Goal: Transaction & Acquisition: Subscribe to service/newsletter

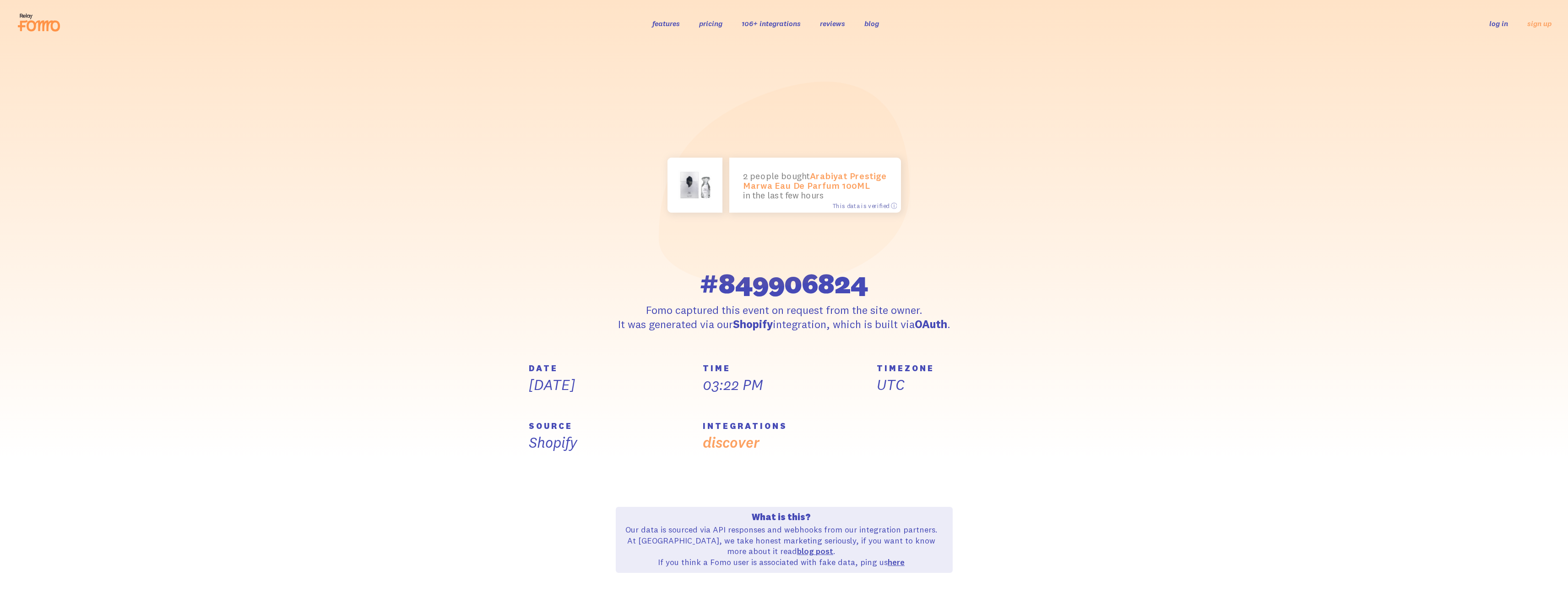
click at [41, 25] on icon at bounding box center [39, 22] width 45 height 23
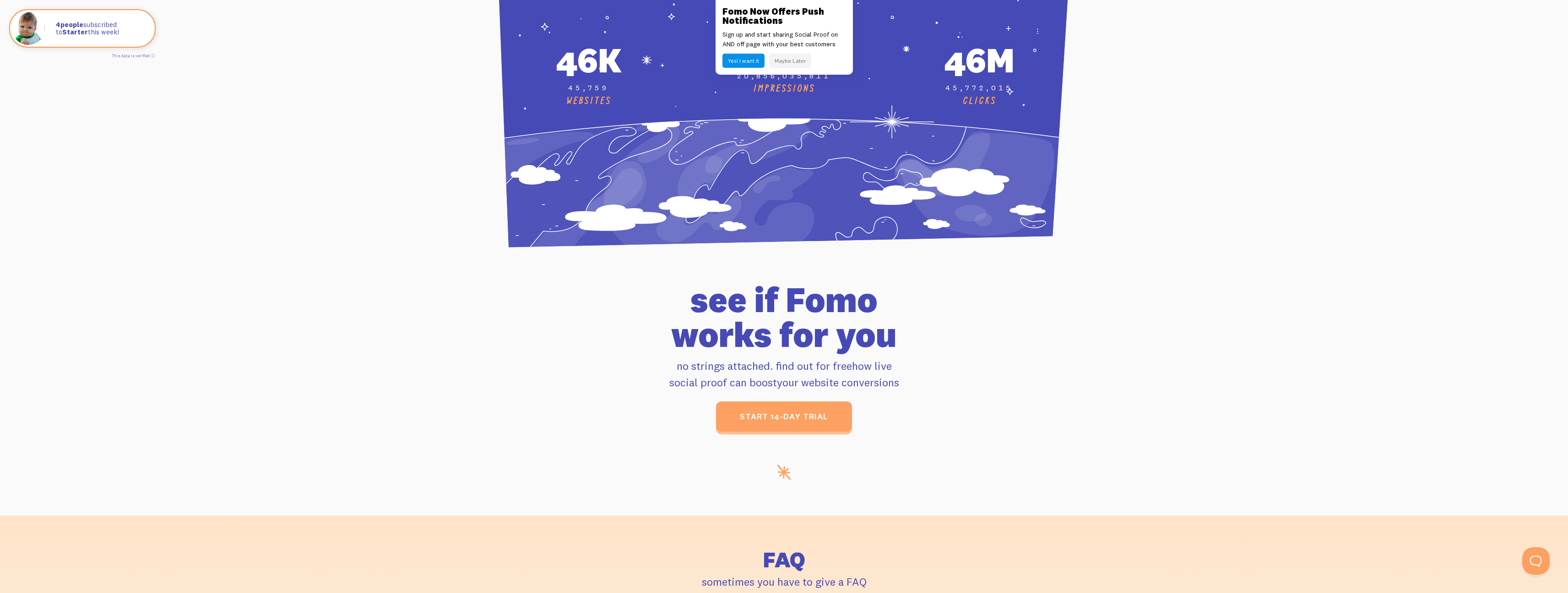
scroll to position [3678, 0]
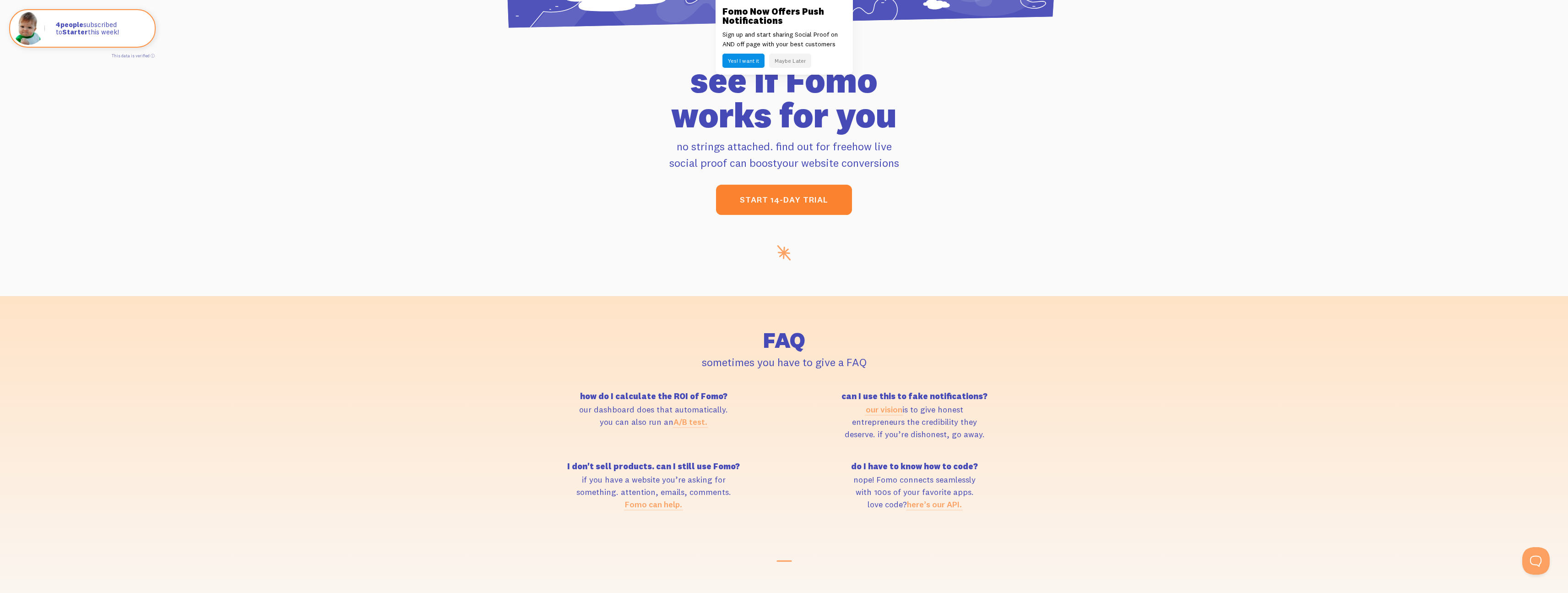
click at [815, 193] on link "start 14-day trial" at bounding box center [784, 200] width 136 height 30
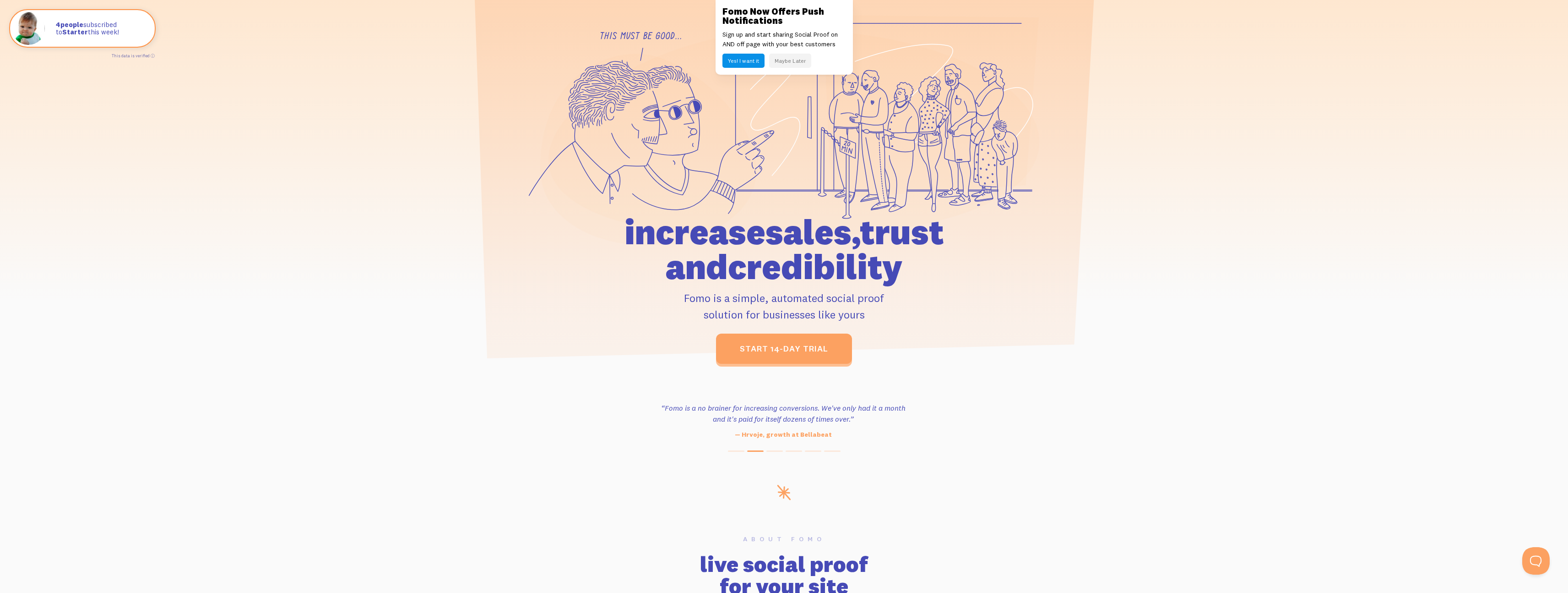
scroll to position [0, 0]
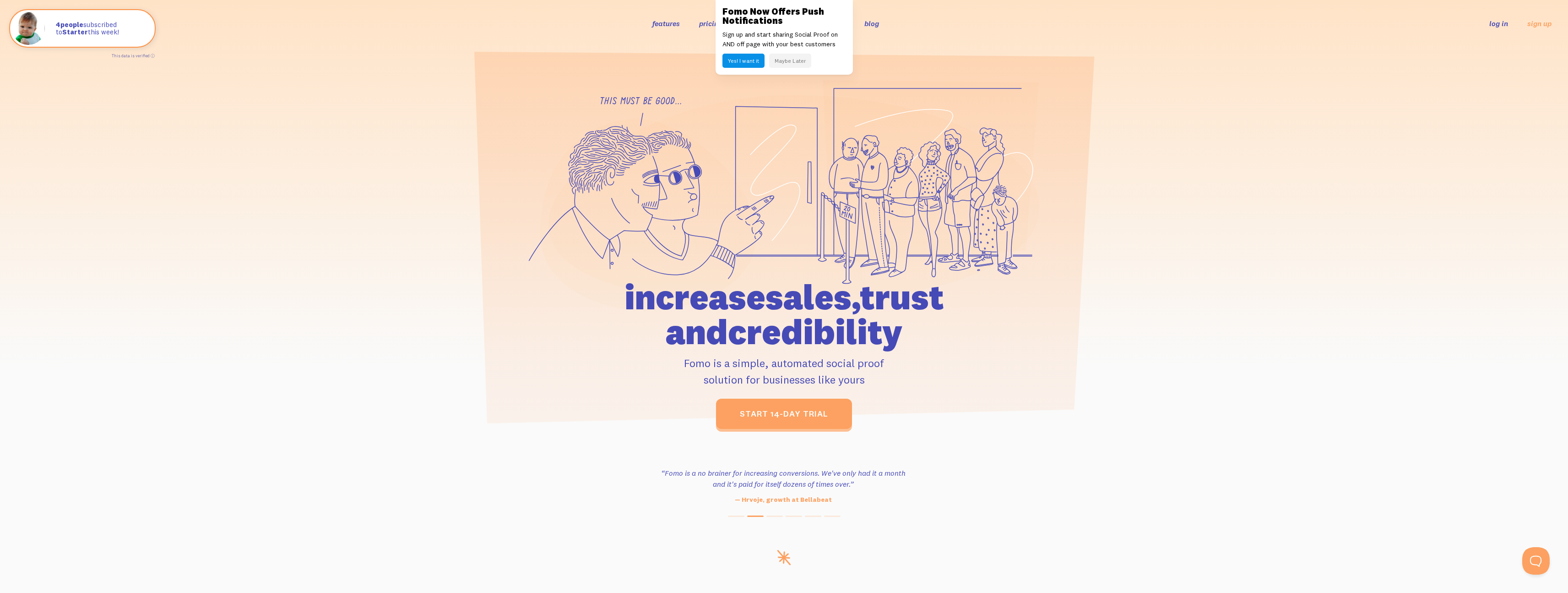
click at [790, 59] on button "Maybe Later" at bounding box center [789, 60] width 42 height 15
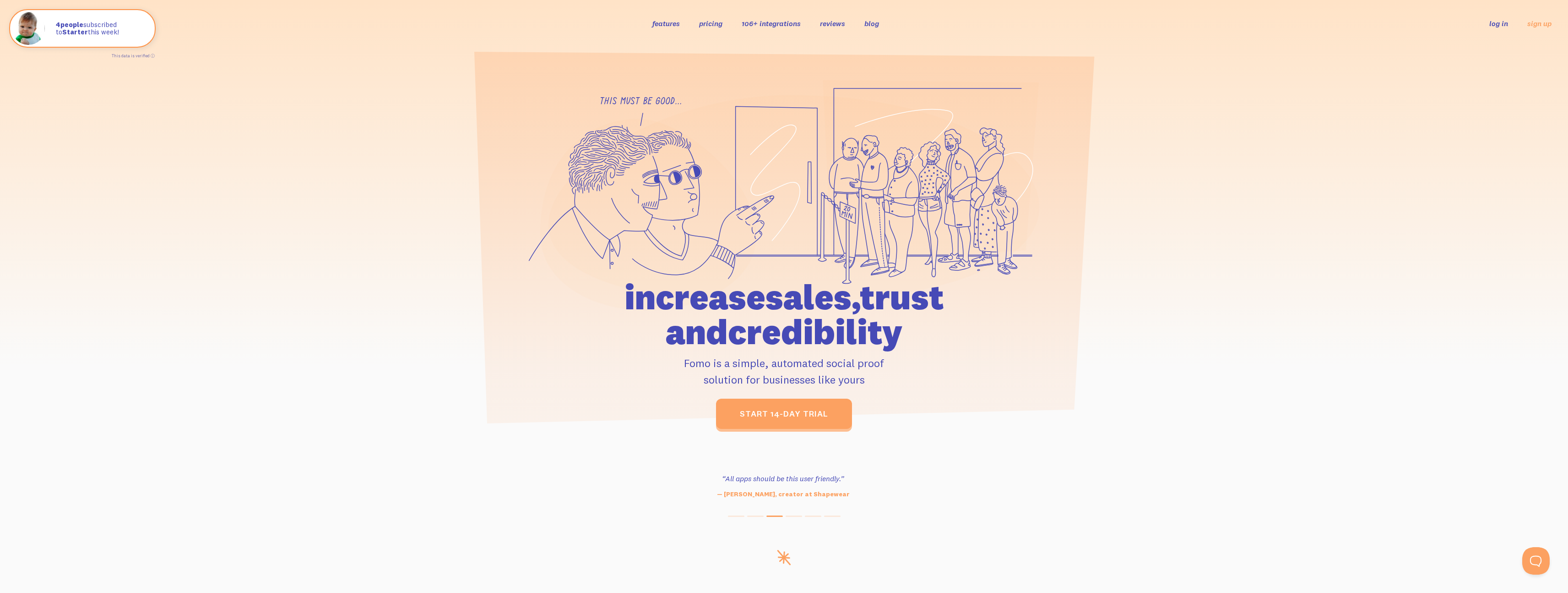
click at [711, 24] on link "pricing" at bounding box center [711, 22] width 23 height 9
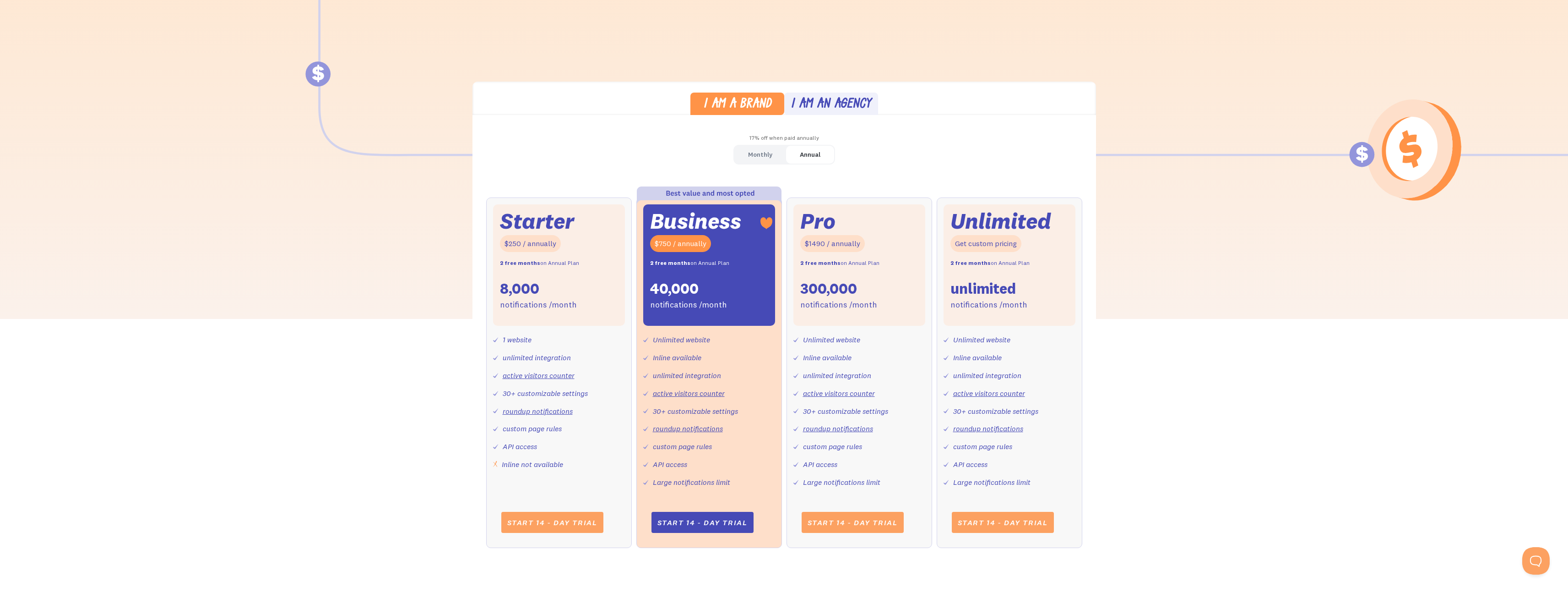
scroll to position [209, 0]
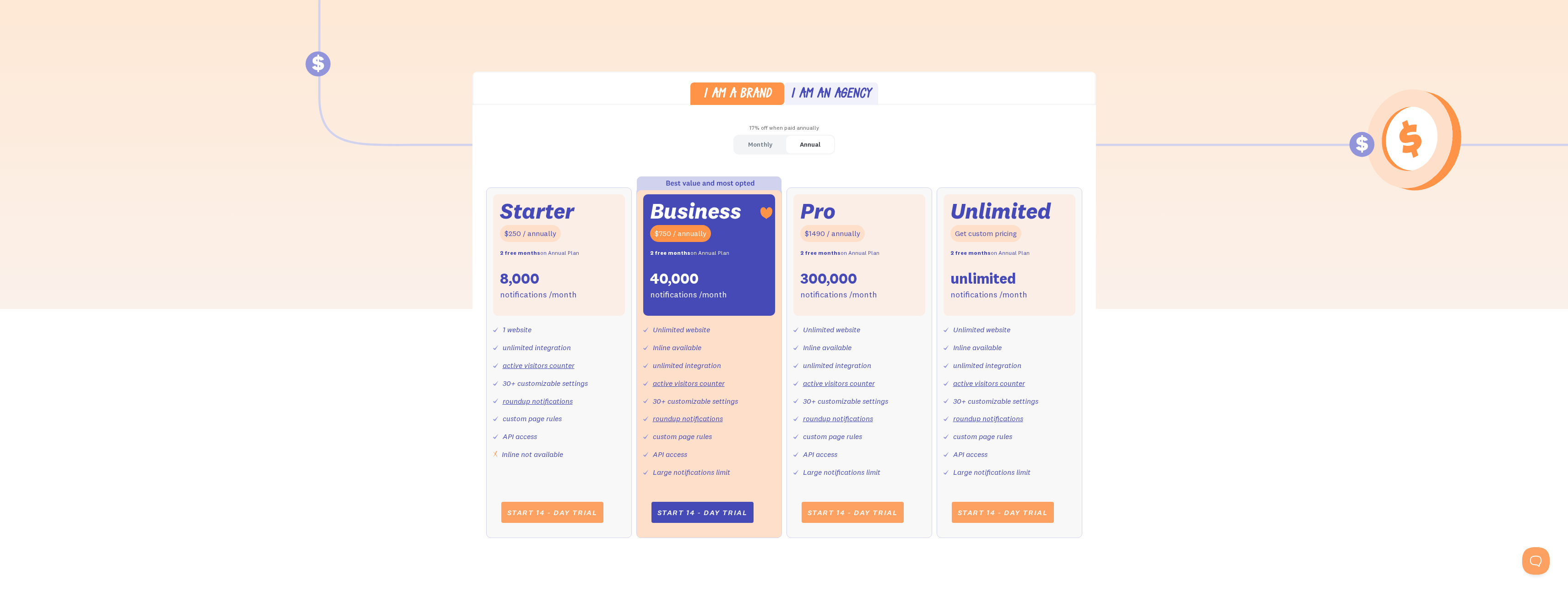
click at [775, 140] on link "Monthly" at bounding box center [759, 144] width 51 height 17
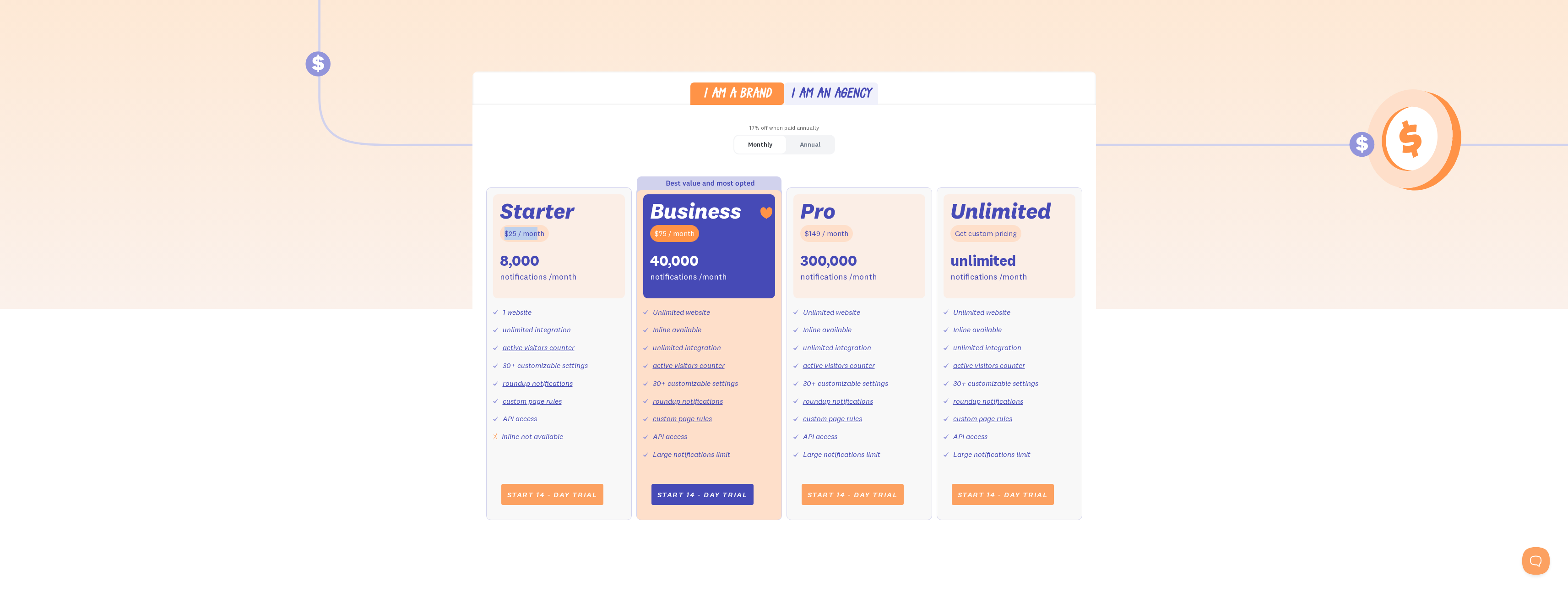
drag, startPoint x: 528, startPoint y: 233, endPoint x: 494, endPoint y: 227, distance: 34.5
click at [494, 227] on div "Starter $25 / month 8,000 notifications /month" at bounding box center [559, 245] width 132 height 104
click at [505, 228] on div "$25 / month" at bounding box center [524, 233] width 49 height 16
click at [393, 380] on div "I am a brand I am an agency 17% off when paid annually Monthly Annual Starter $…" at bounding box center [784, 304] width 1568 height 466
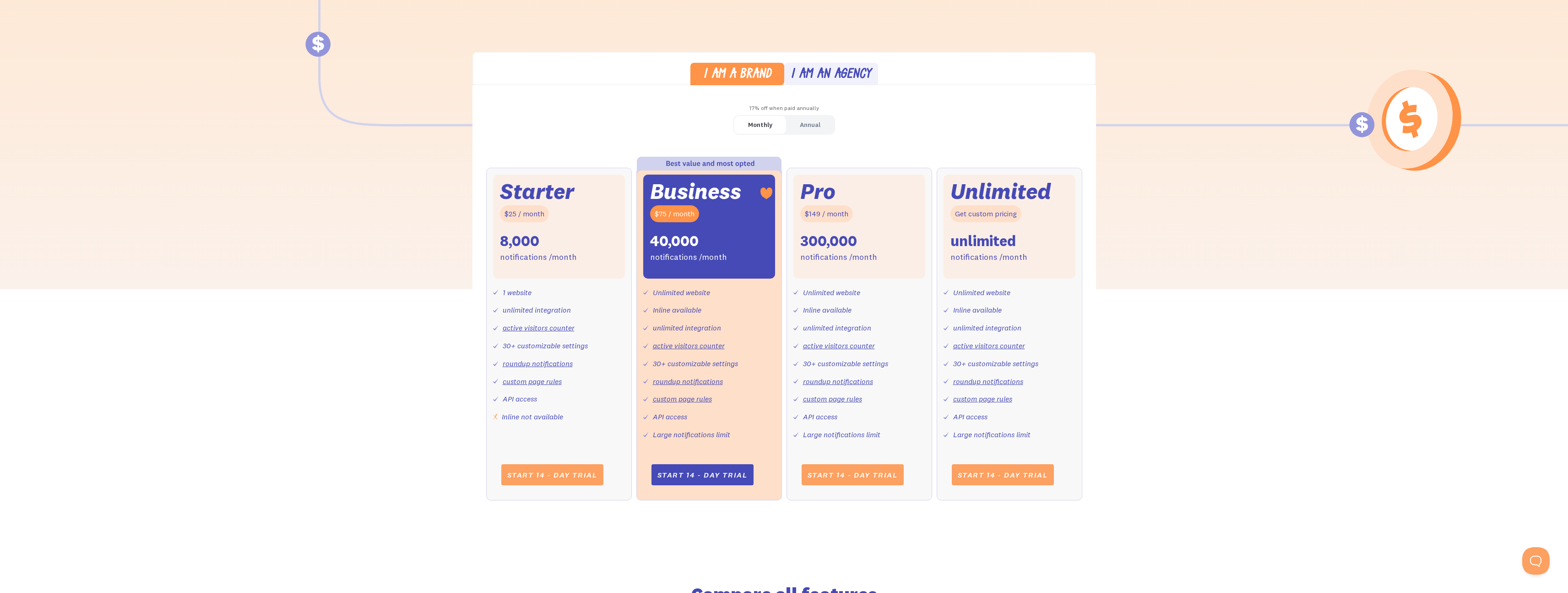
scroll to position [242, 0]
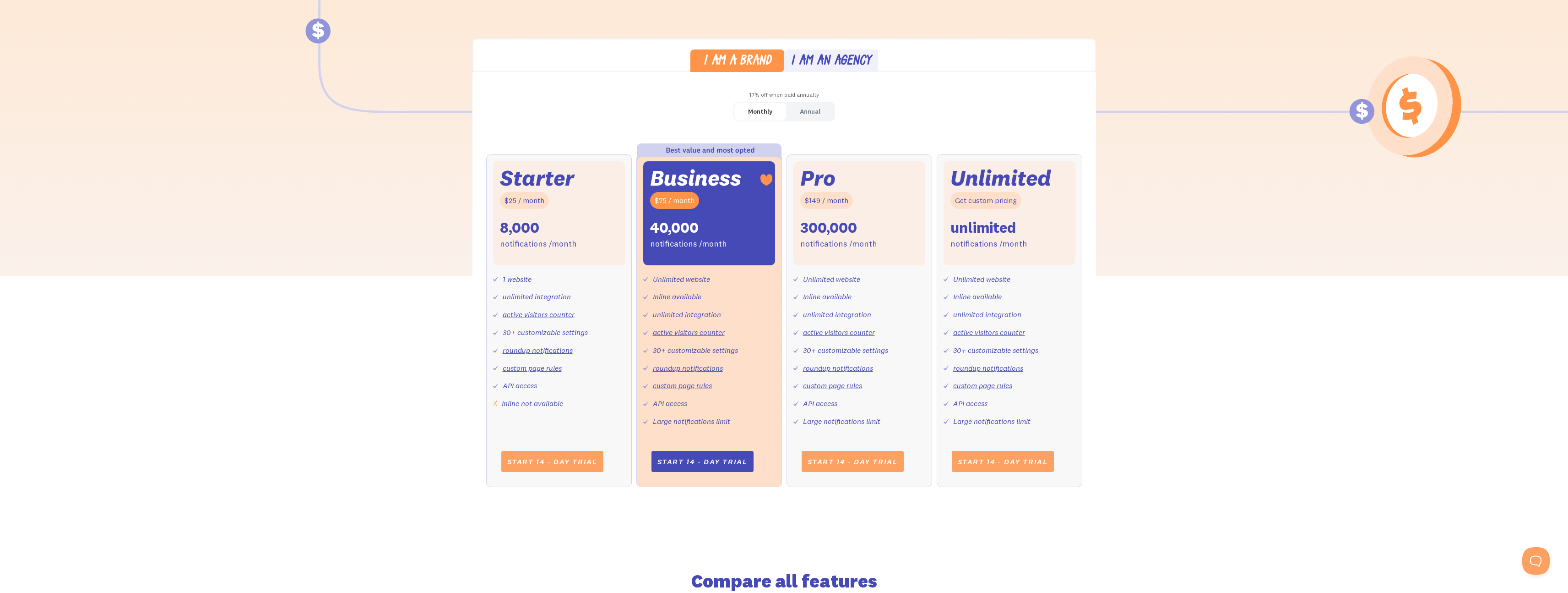
click at [797, 114] on link "Annual" at bounding box center [811, 111] width 48 height 17
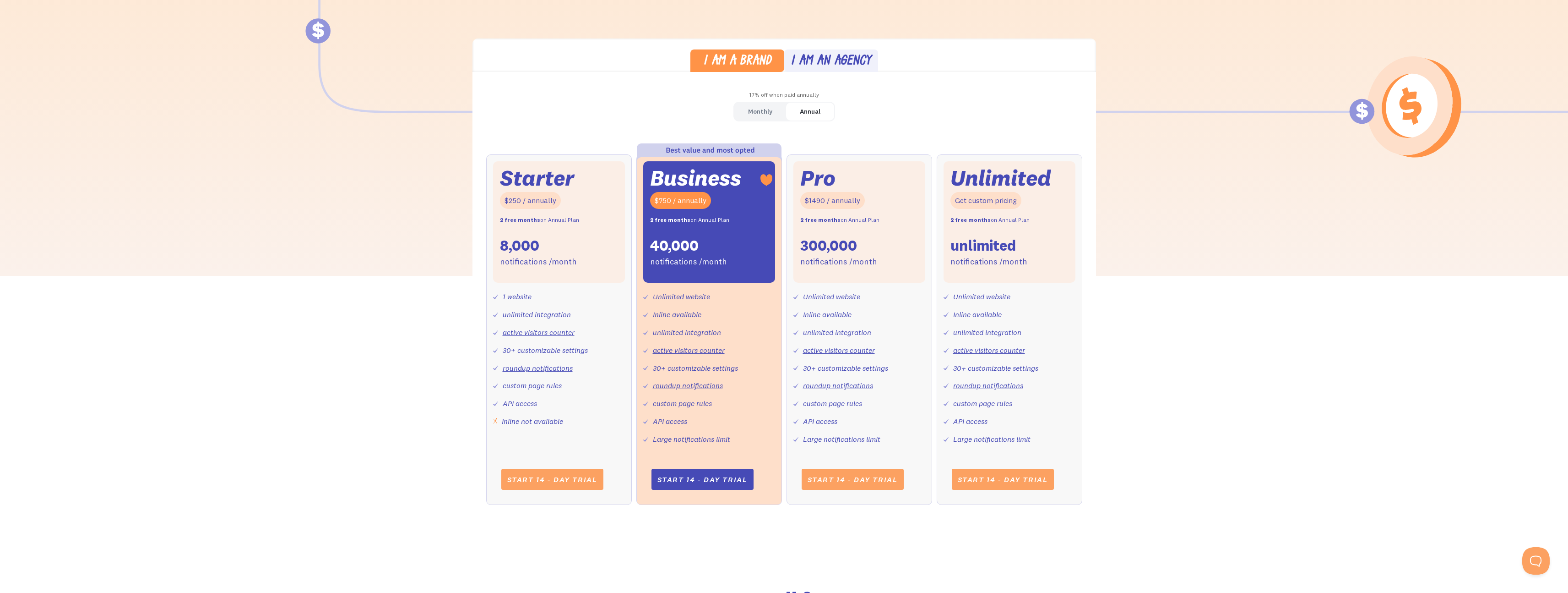
click at [745, 111] on link "Monthly" at bounding box center [759, 111] width 51 height 17
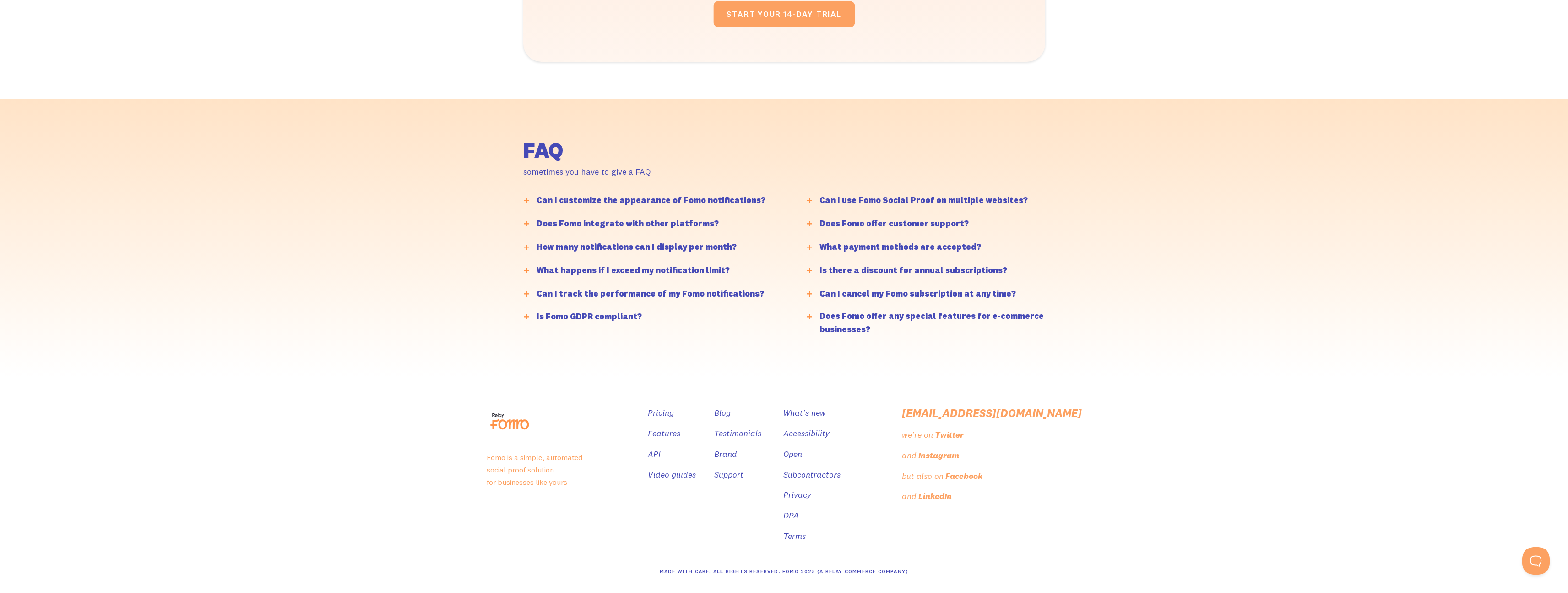
scroll to position [2103, 0]
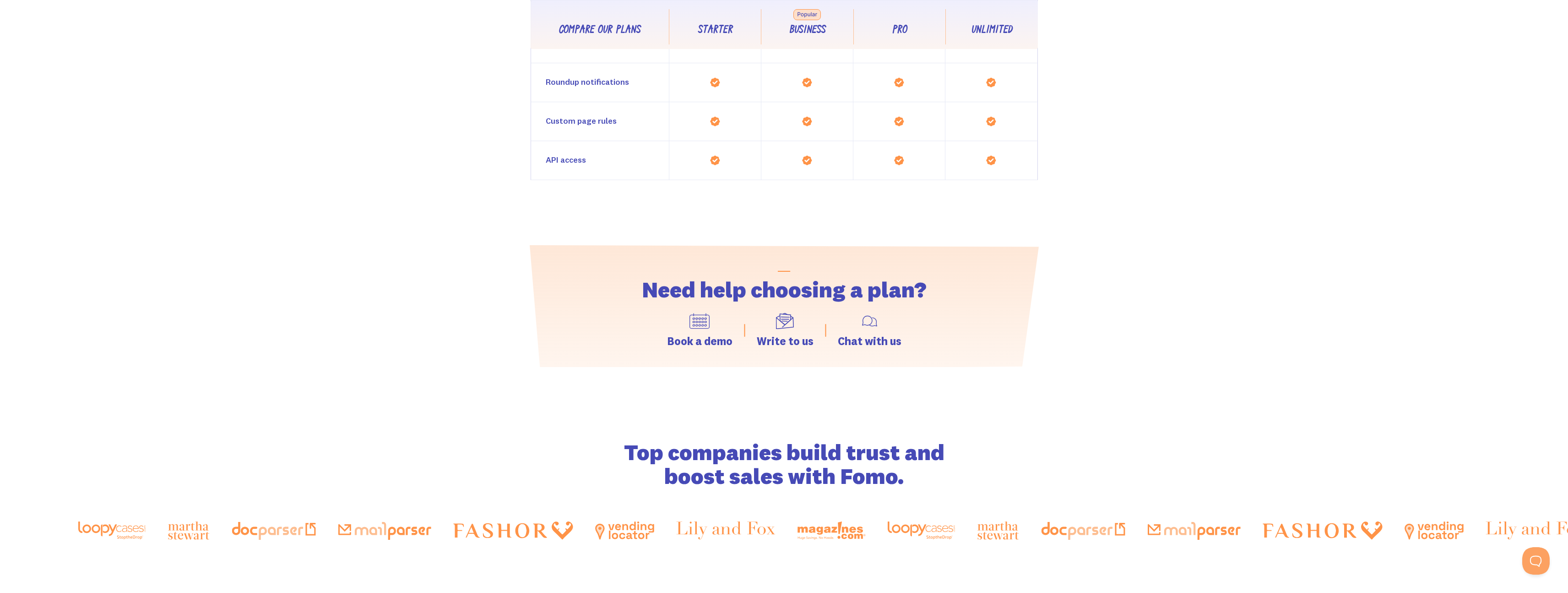
scroll to position [0, 0]
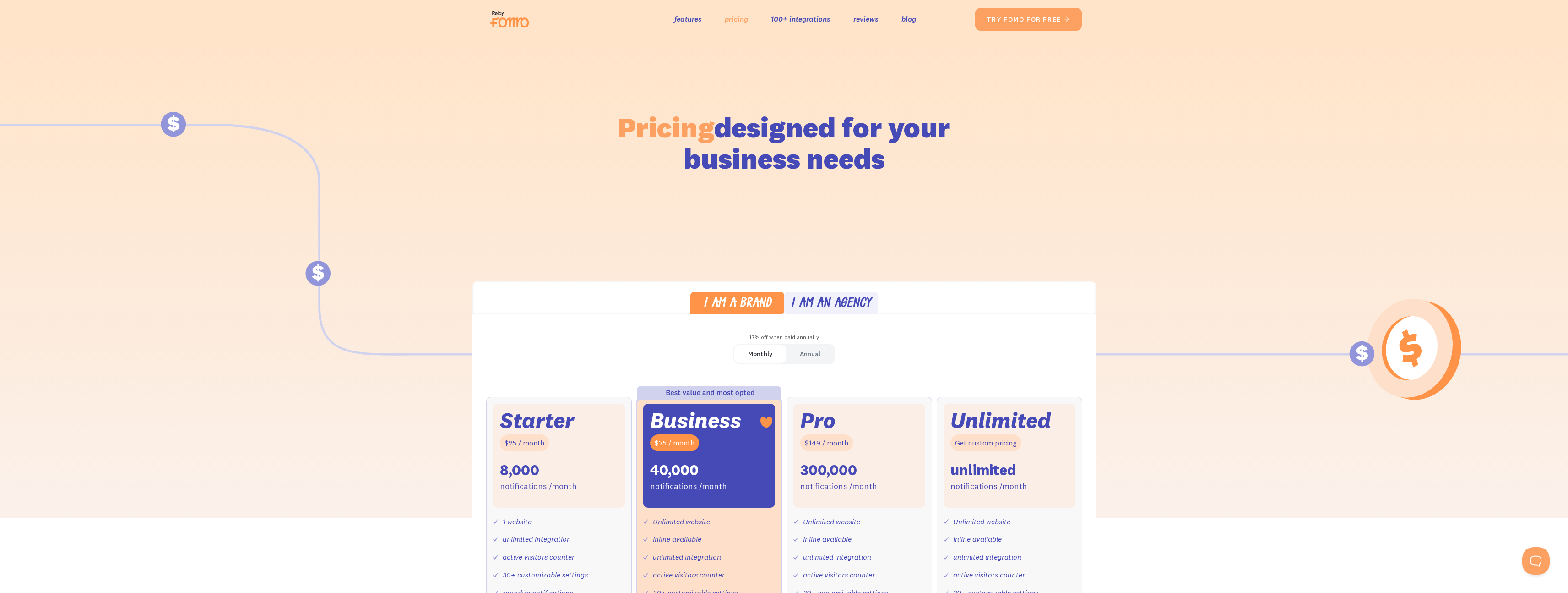
click at [732, 19] on link "pricing" at bounding box center [736, 19] width 23 height 14
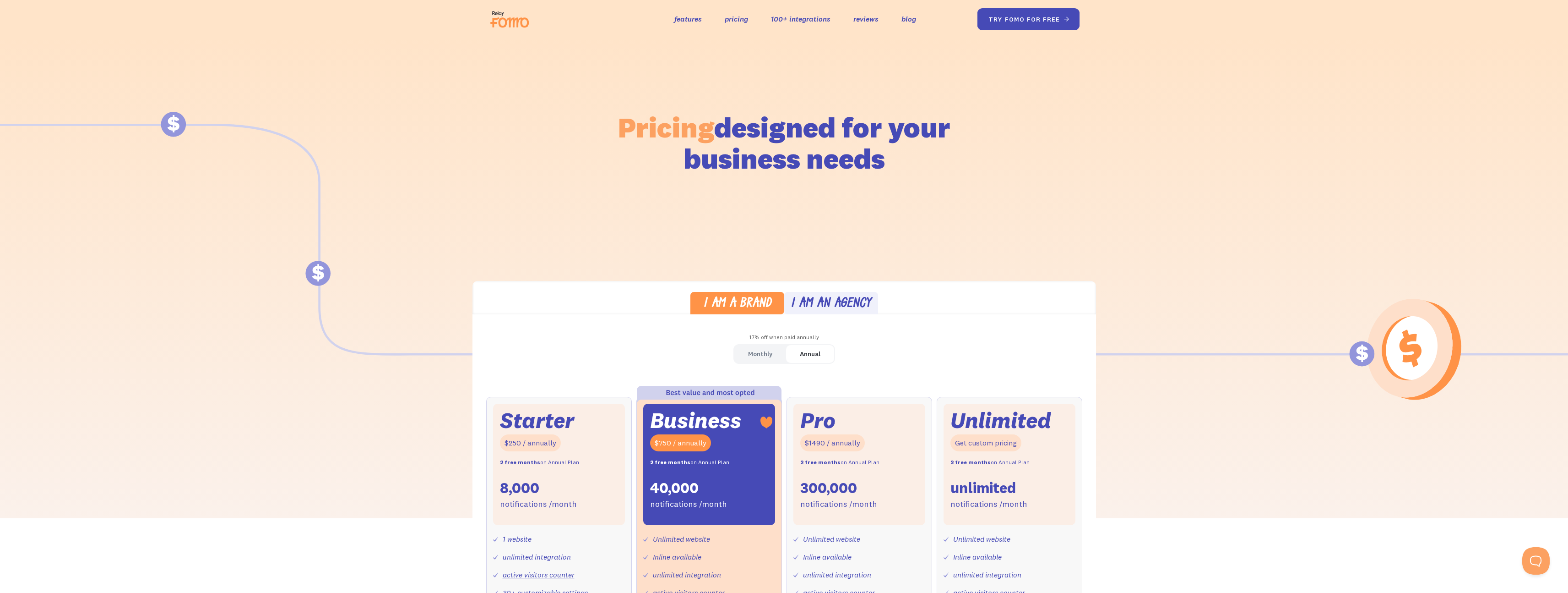
click at [1052, 12] on link "try fomo for free " at bounding box center [1029, 19] width 103 height 22
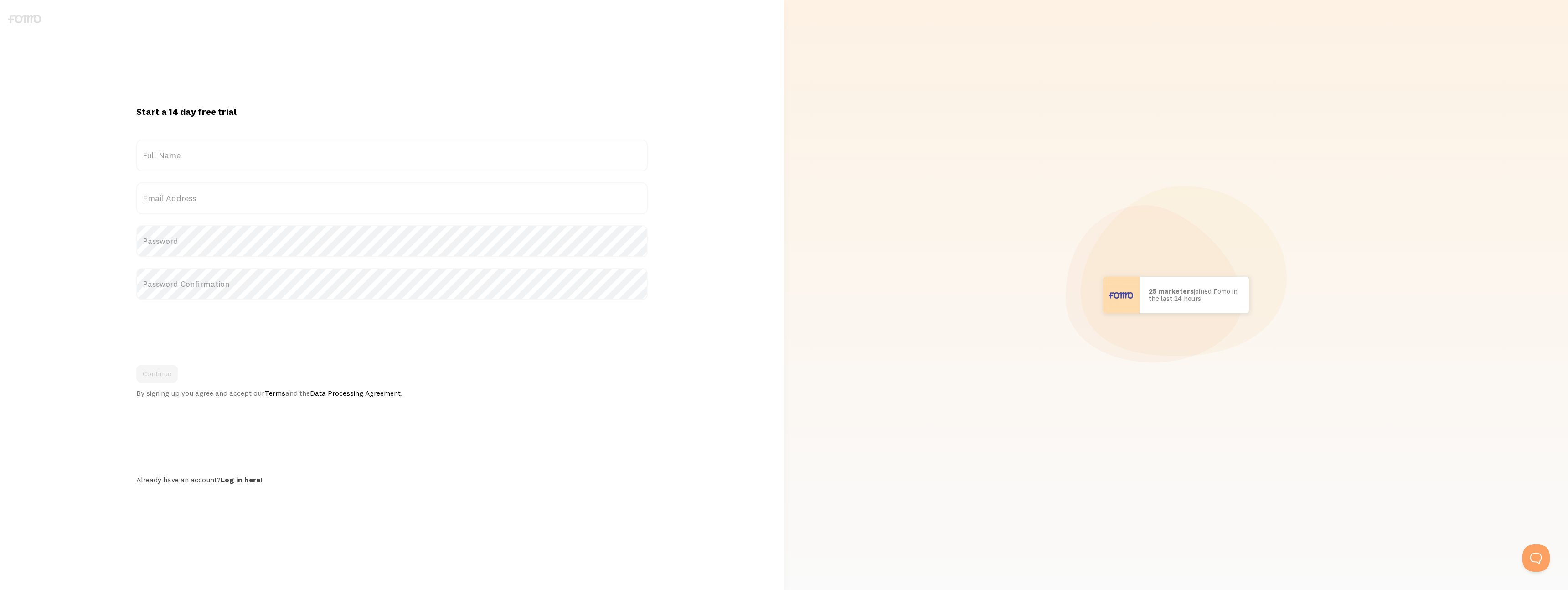
click at [250, 154] on label "Full Name" at bounding box center [392, 155] width 512 height 32
click at [250, 154] on input "Full Name" at bounding box center [392, 155] width 512 height 32
click at [314, 108] on h1 "Start a 14 day free trial" at bounding box center [392, 112] width 512 height 12
click at [66, 261] on div "Start a 14 day free trial {{ count }} people signed up [DATE]! Title Full Name …" at bounding box center [392, 295] width 784 height 391
click at [496, 445] on div "Start a 14 day free trial {{ count }} people signed up [DATE]! Title Full Name …" at bounding box center [392, 295] width 523 height 391
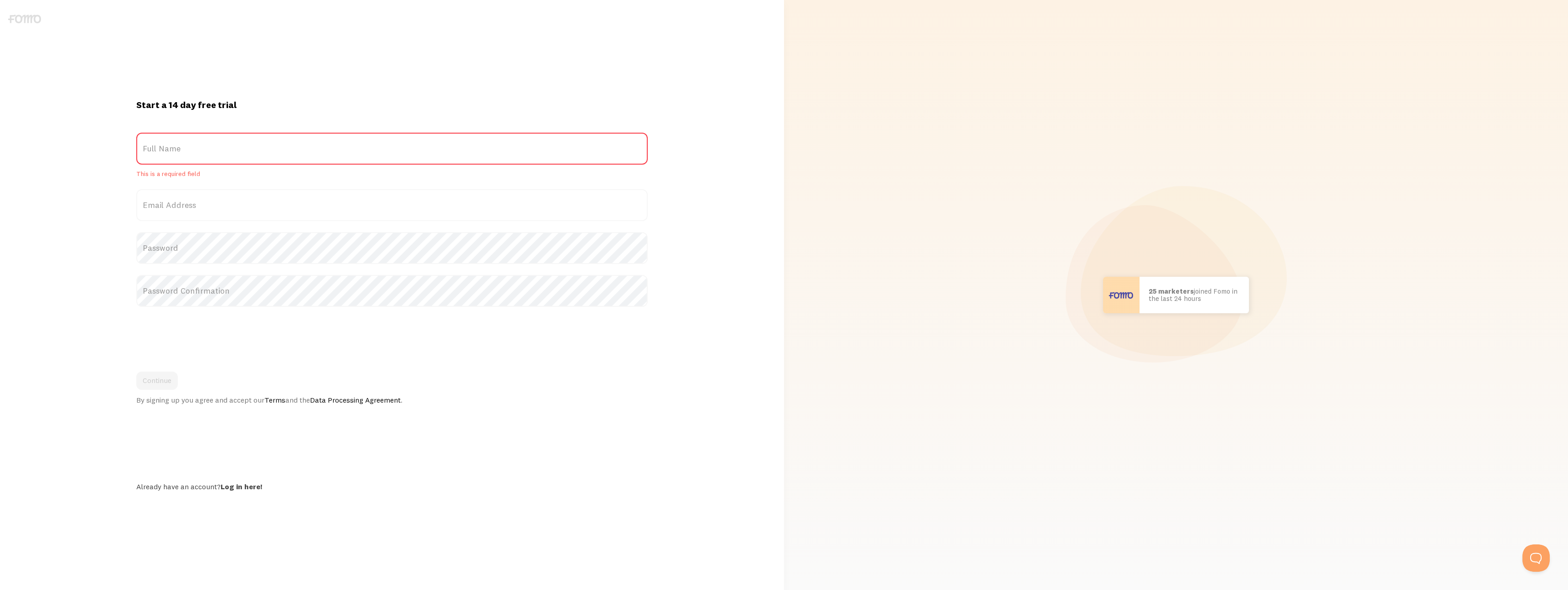
click at [524, 506] on div "Start a 14 day free trial {{ count }} people signed up [DATE]! Title Full Name …" at bounding box center [392, 295] width 773 height 459
